Goal: Information Seeking & Learning: Learn about a topic

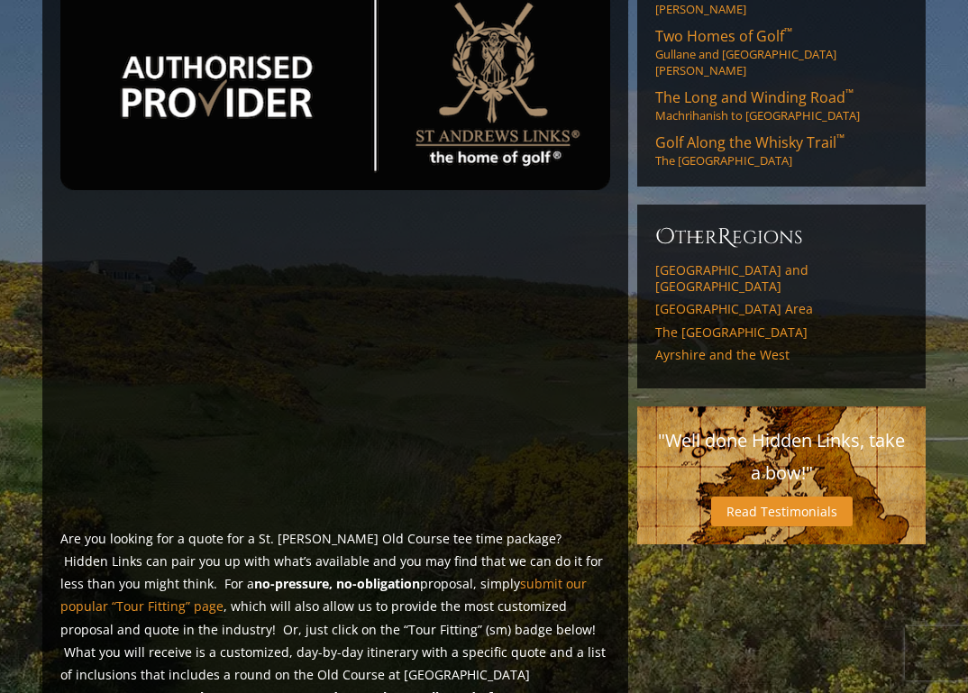
scroll to position [898, 0]
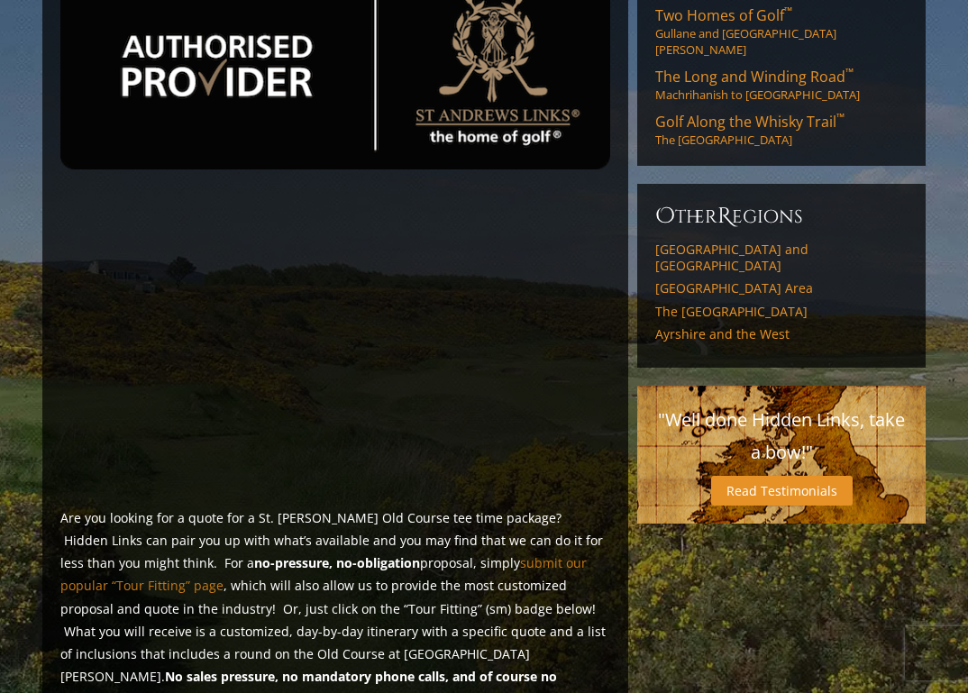
click at [455, 555] on link "submit our popular “Tour Fitting” page" at bounding box center [323, 575] width 527 height 40
